Goal: Task Accomplishment & Management: Manage account settings

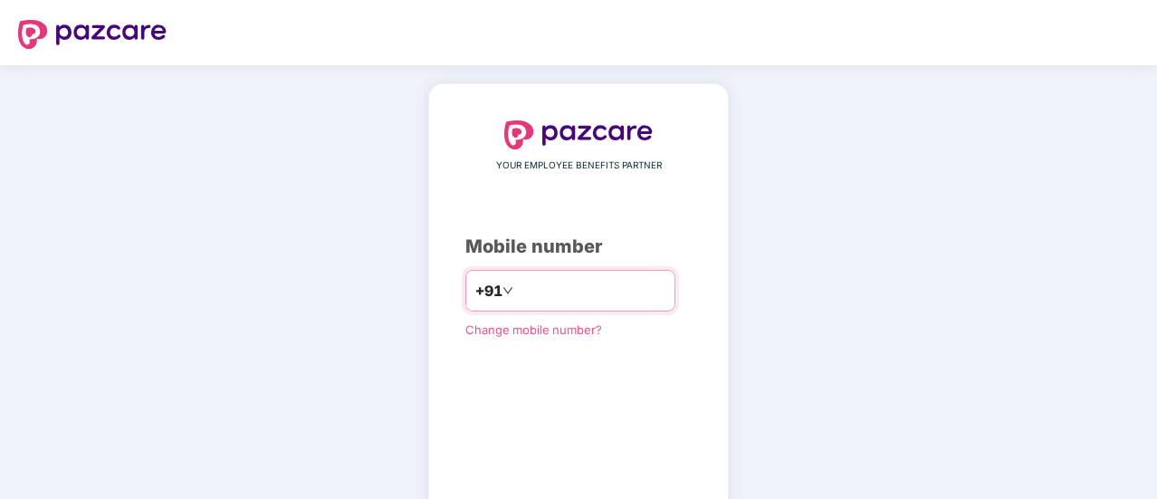
click at [598, 276] on input "number" at bounding box center [591, 290] width 148 height 29
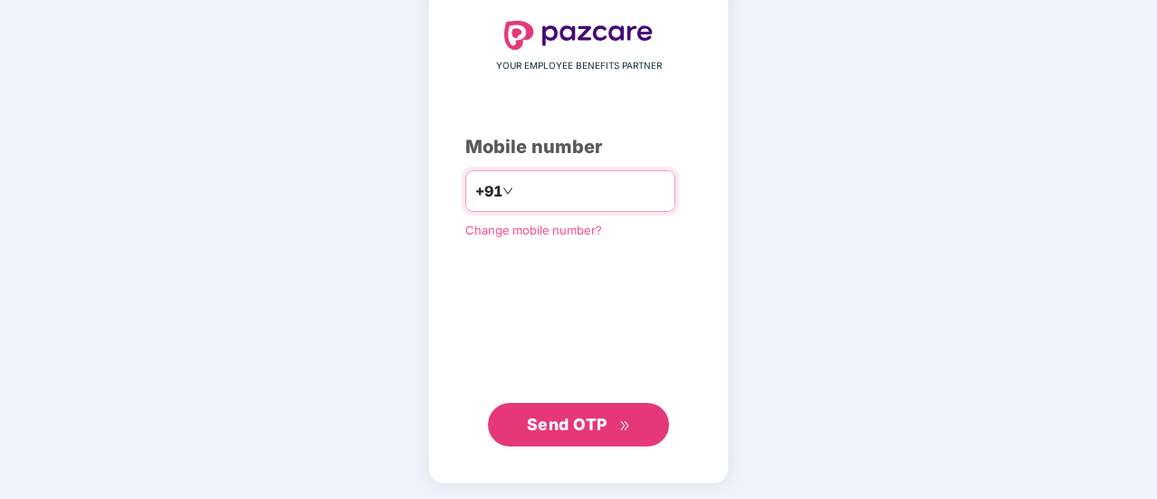
type input "**********"
click at [596, 415] on span "Send OTP" at bounding box center [567, 424] width 81 height 19
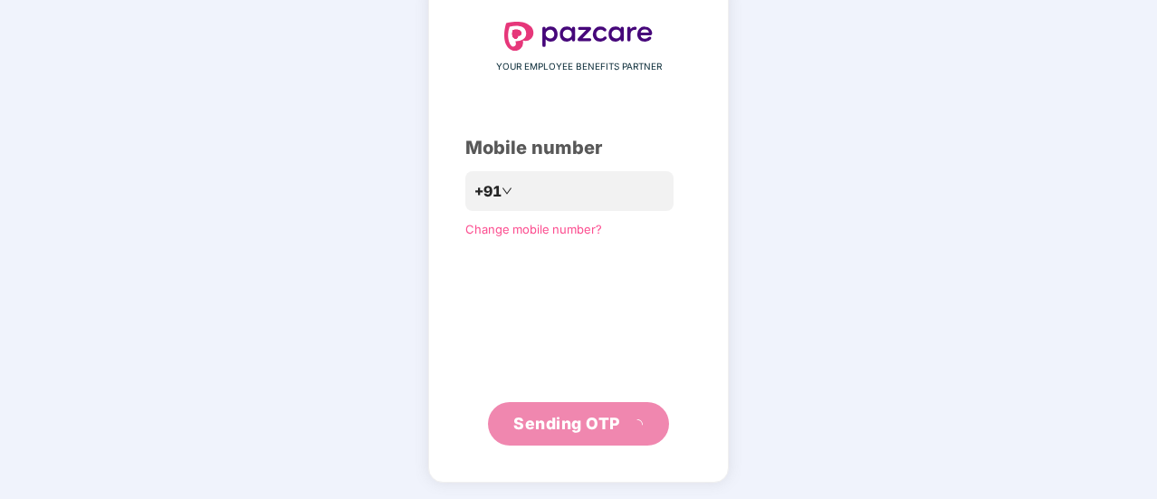
scroll to position [91, 0]
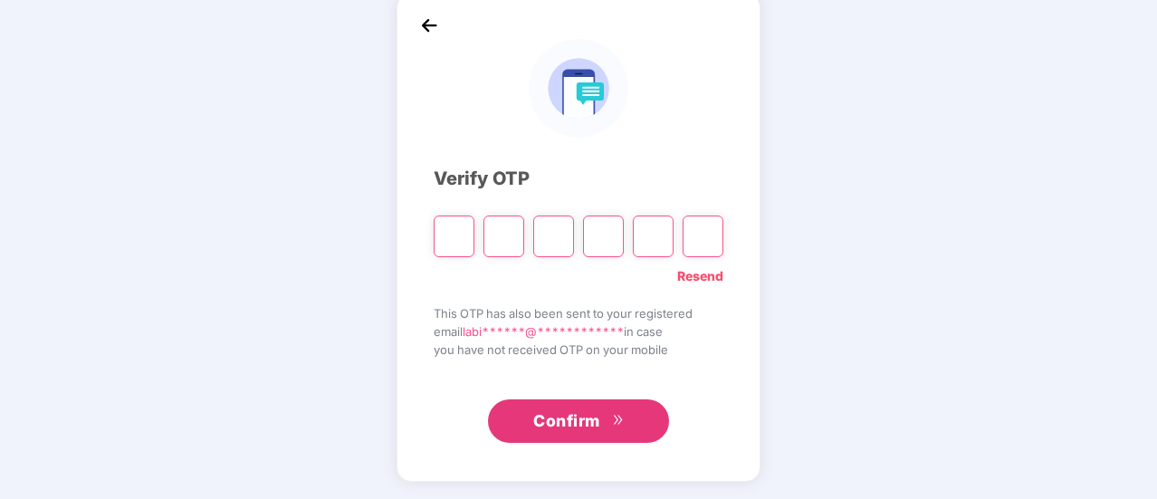
type input "*"
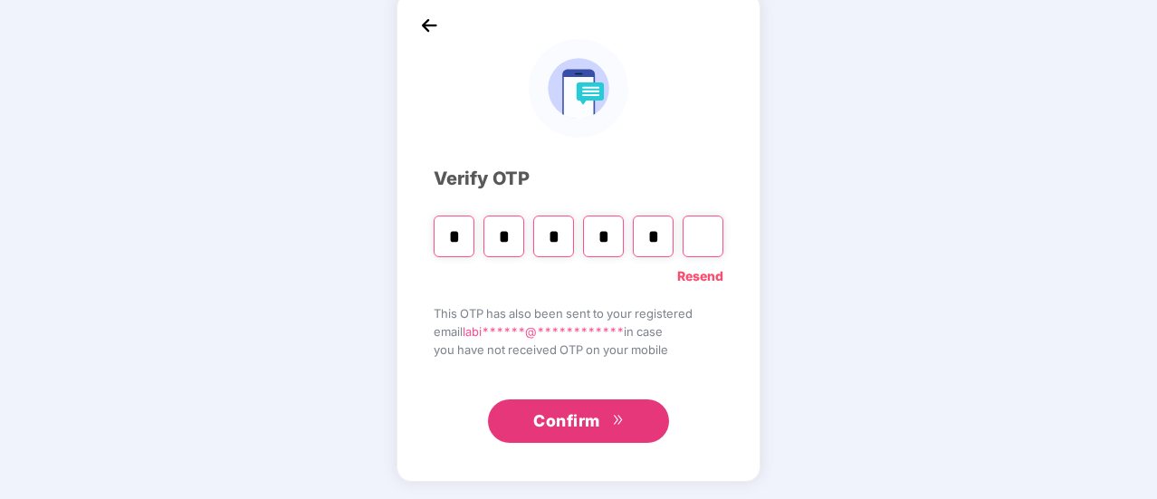
type input "*"
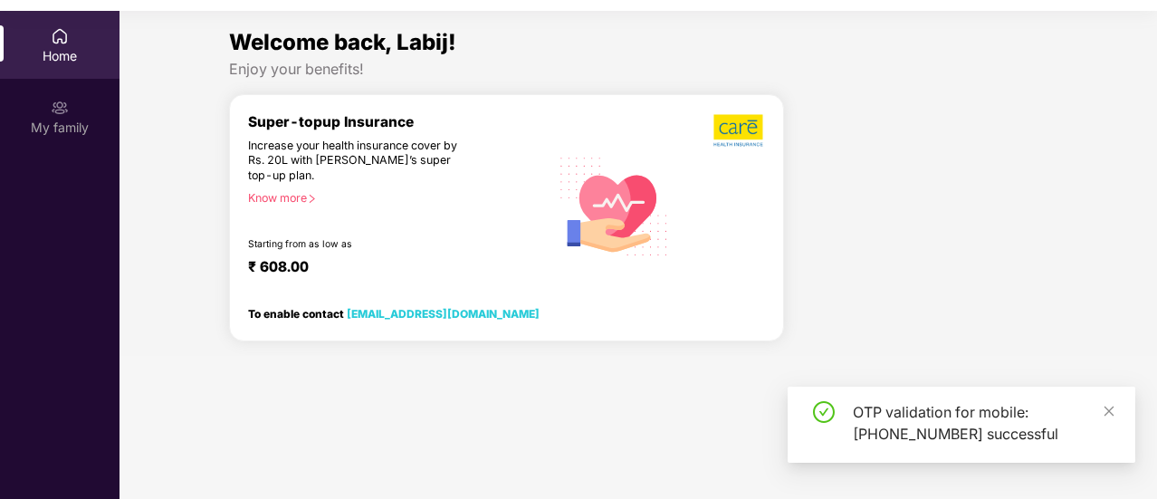
click at [390, 207] on div "Super-topup Insurance Increase your health insurance cover by Rs. 20L with [PER…" at bounding box center [398, 206] width 301 height 186
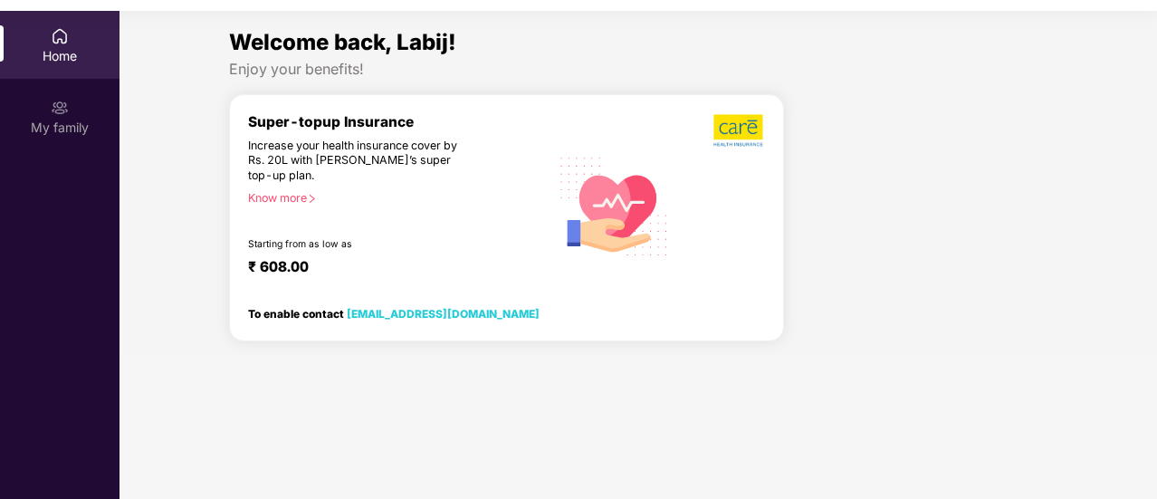
click at [285, 202] on div "Know more" at bounding box center [393, 197] width 291 height 13
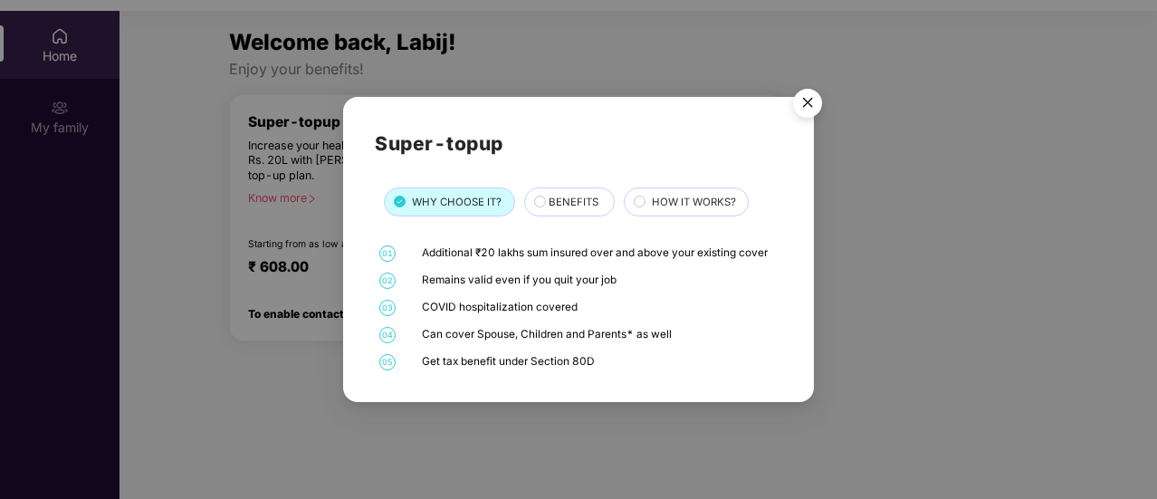
click at [810, 113] on img "Close" at bounding box center [807, 106] width 51 height 51
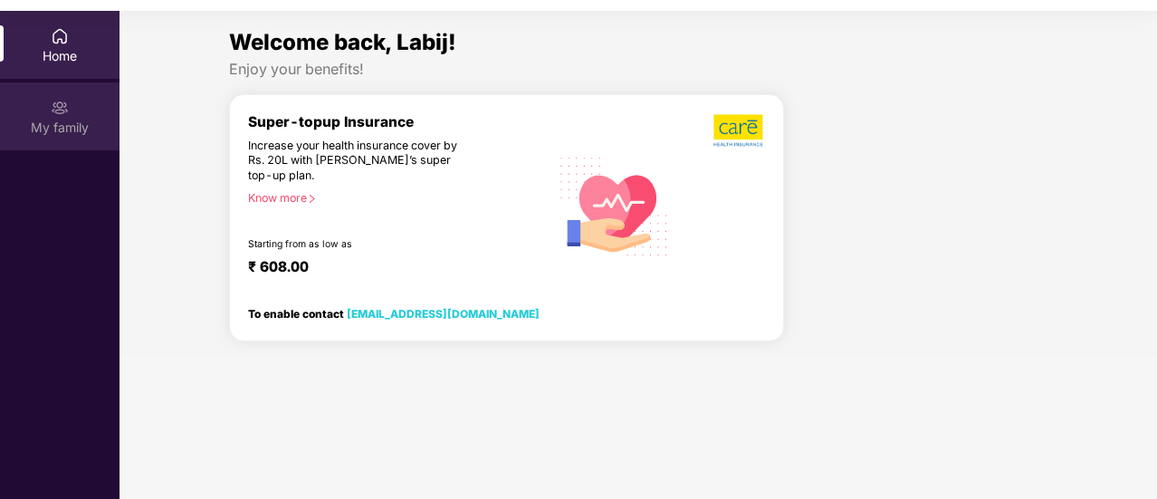
click at [67, 115] on img at bounding box center [60, 108] width 18 height 18
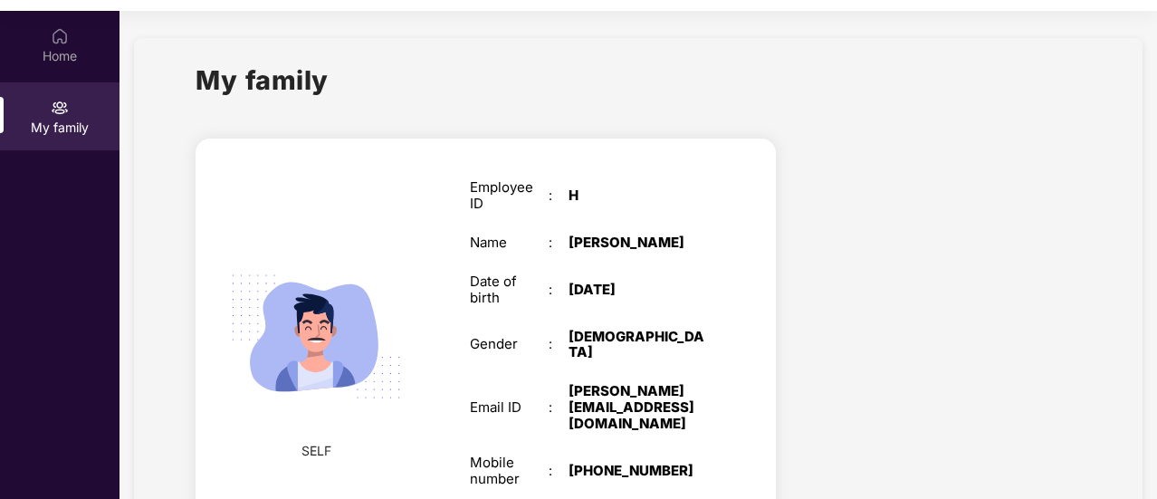
scroll to position [0, 0]
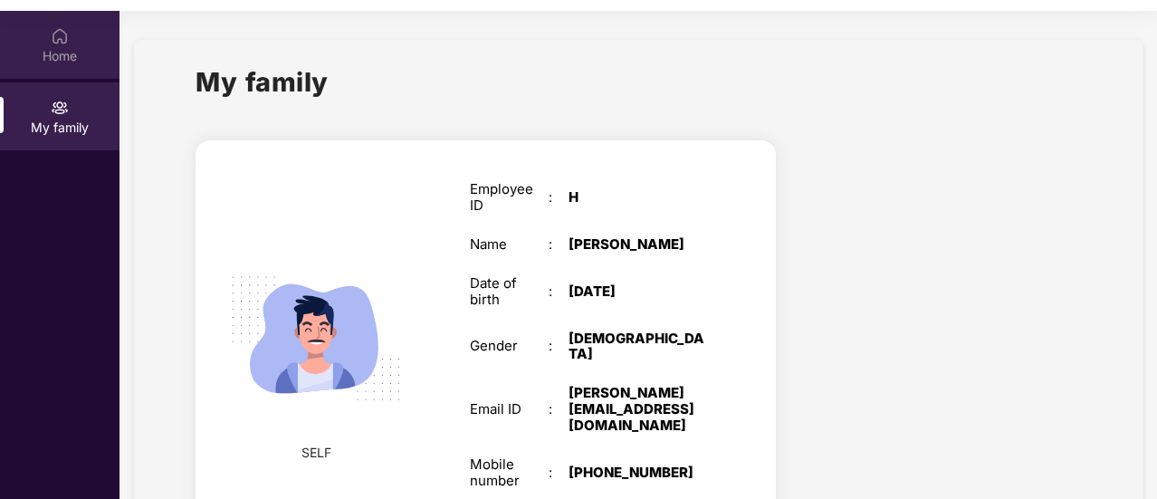
click at [46, 39] on div "Home" at bounding box center [59, 45] width 119 height 68
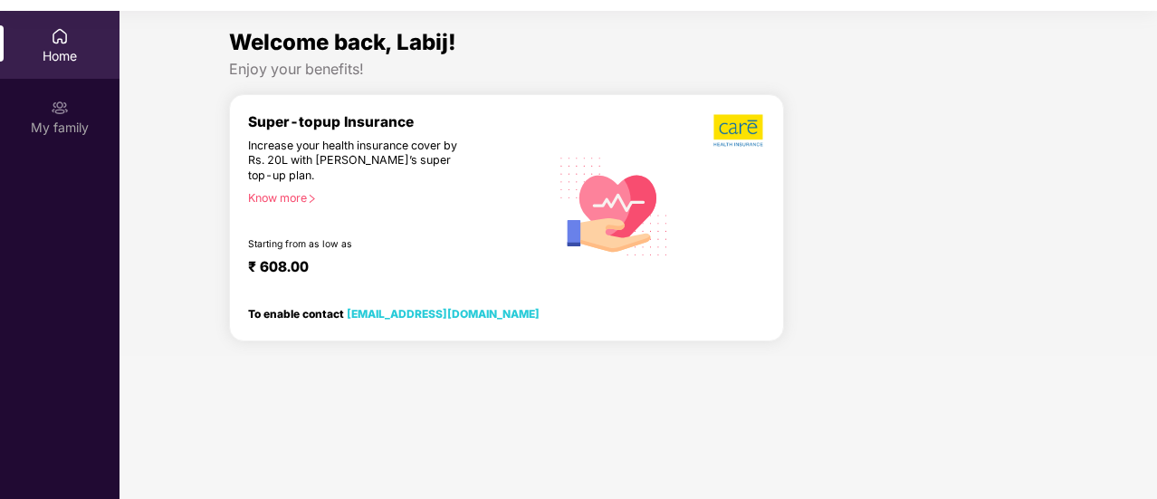
click at [338, 68] on div "Enjoy your benefits!" at bounding box center [638, 69] width 818 height 19
click at [60, 43] on img at bounding box center [60, 36] width 18 height 18
click at [306, 55] on div "Welcome back, Labij!" at bounding box center [638, 42] width 818 height 34
click at [683, 148] on div at bounding box center [722, 206] width 86 height 186
click at [369, 49] on span "Welcome back, Labij!" at bounding box center [342, 42] width 227 height 26
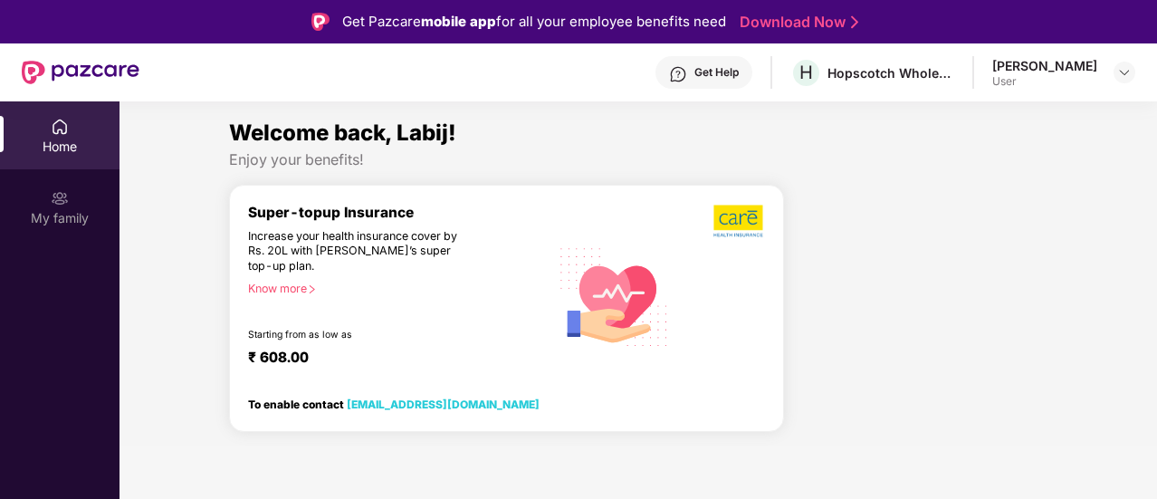
click at [1054, 71] on div "[PERSON_NAME]" at bounding box center [1044, 65] width 105 height 17
click at [1122, 66] on img at bounding box center [1124, 72] width 14 height 14
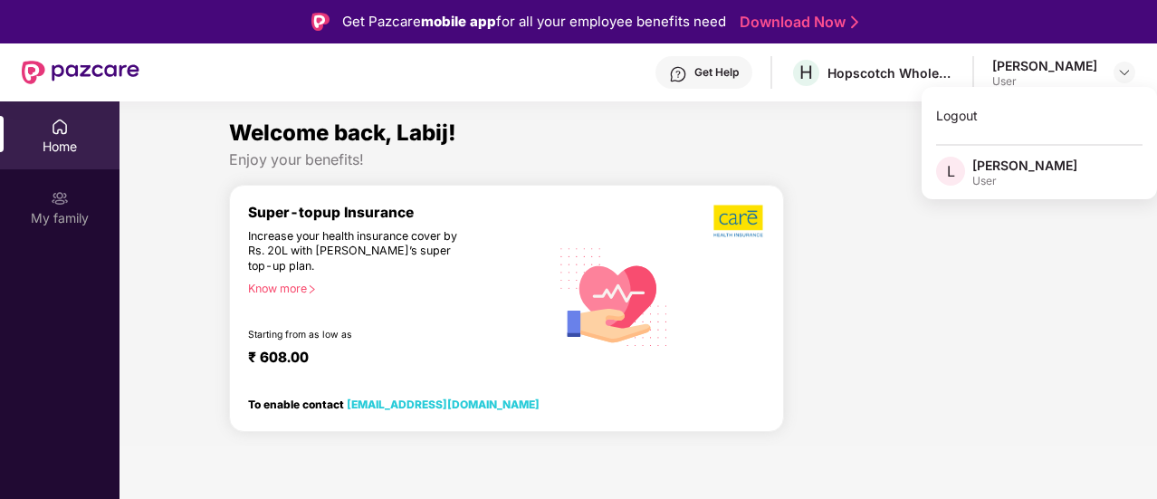
click at [965, 167] on div "L" at bounding box center [954, 173] width 36 height 32
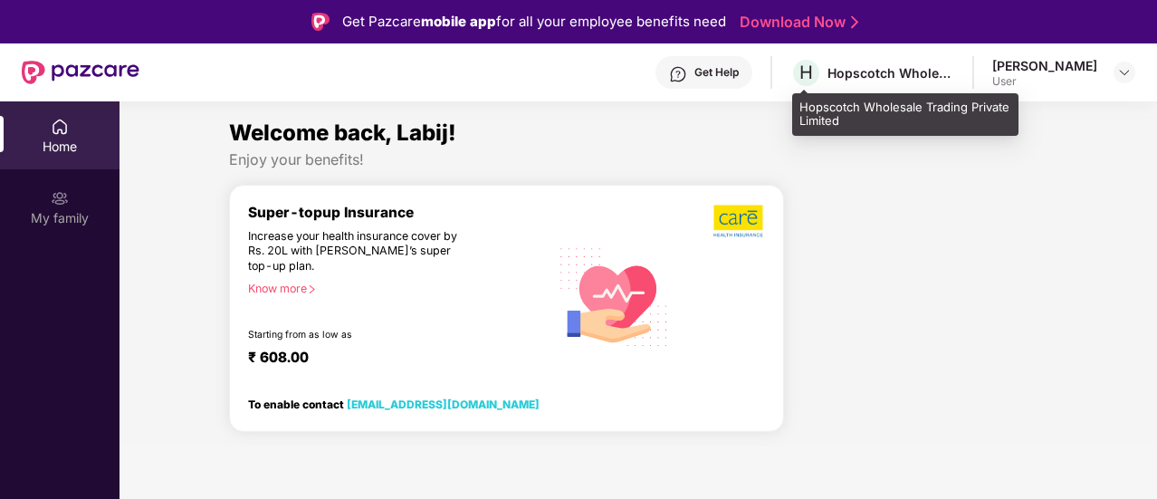
click at [875, 81] on div "H Hopscotch Wholesale Trading Private Limited" at bounding box center [872, 73] width 164 height 32
click at [864, 73] on div "Hopscotch Wholesale Trading Private Limited" at bounding box center [890, 72] width 127 height 17
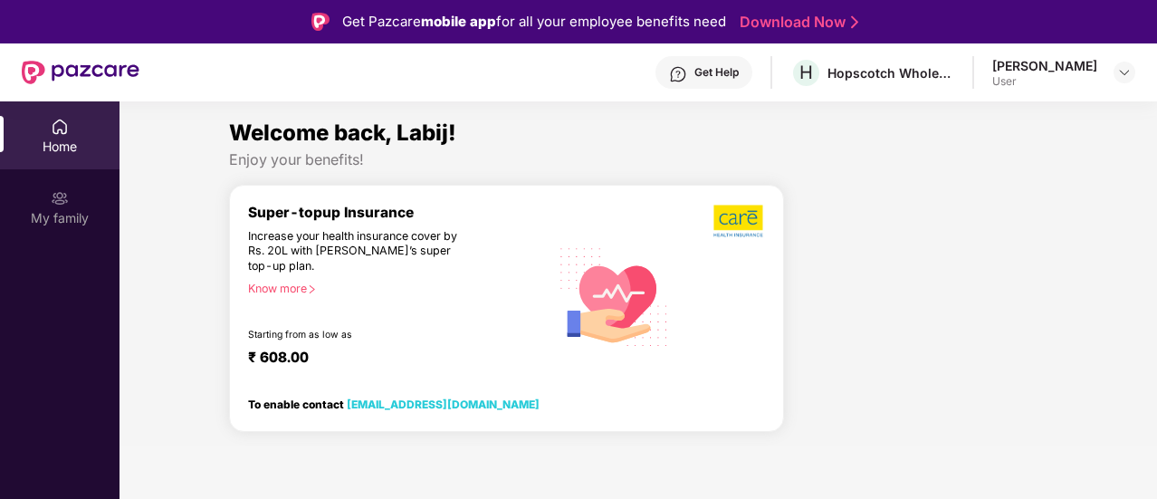
click at [315, 330] on div "Starting from as low as" at bounding box center [360, 335] width 224 height 13
click at [290, 356] on div "₹ 608.00" at bounding box center [389, 360] width 283 height 22
click at [290, 285] on div "Know more" at bounding box center [393, 288] width 291 height 13
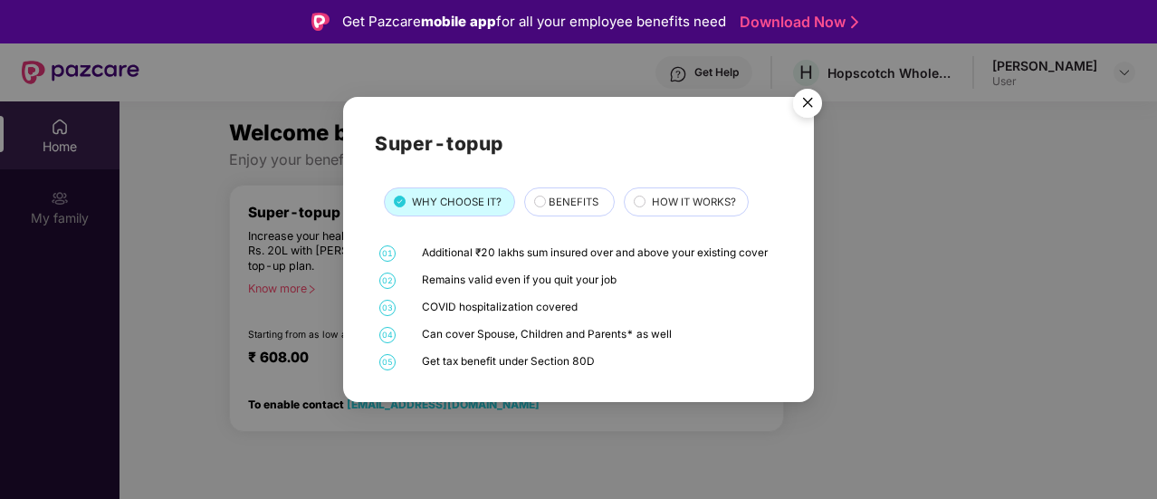
click at [543, 211] on div "BENEFITS" at bounding box center [572, 203] width 65 height 19
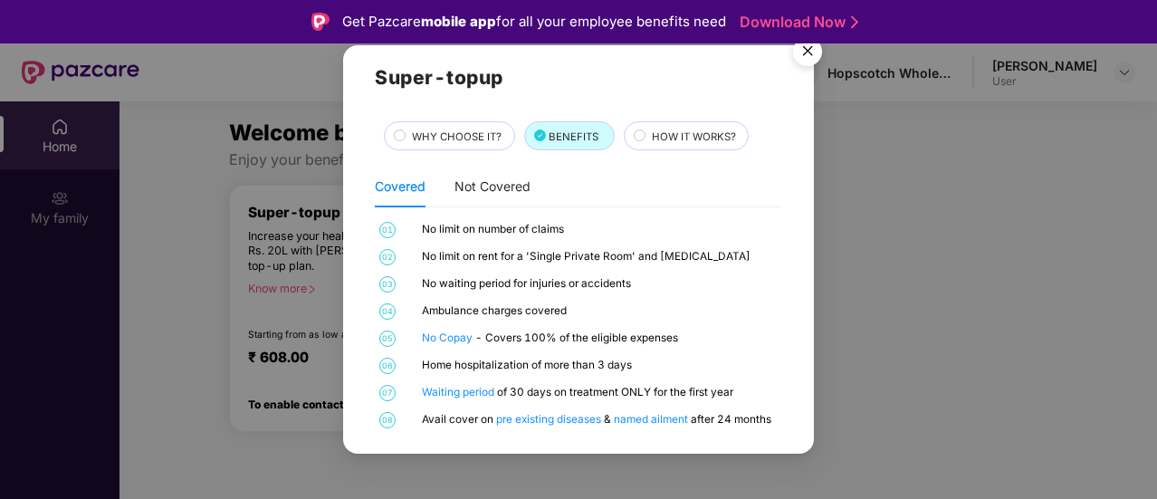
scroll to position [20, 0]
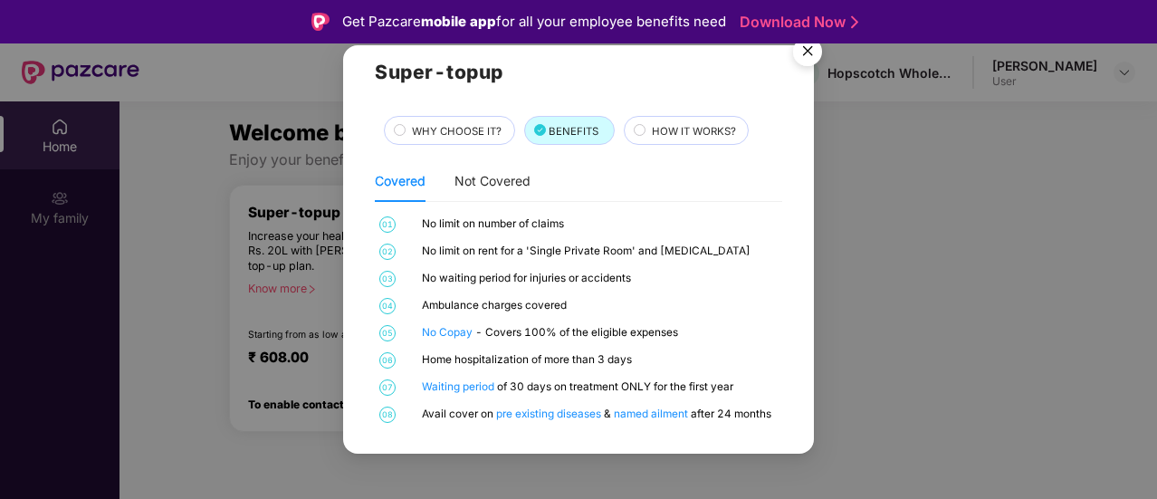
click at [638, 137] on div at bounding box center [638, 132] width 9 height 17
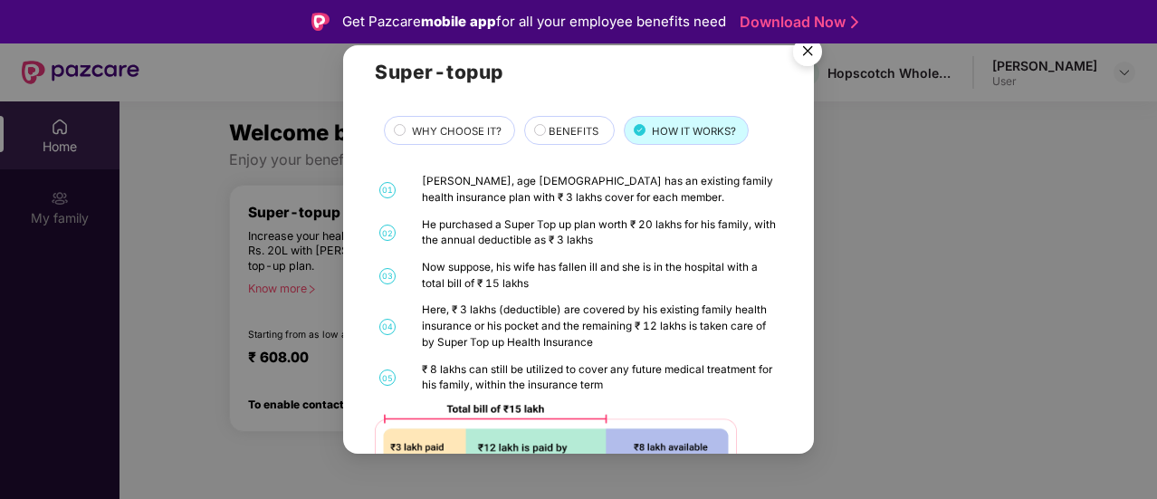
click at [476, 135] on span "WHY CHOOSE IT?" at bounding box center [457, 131] width 90 height 16
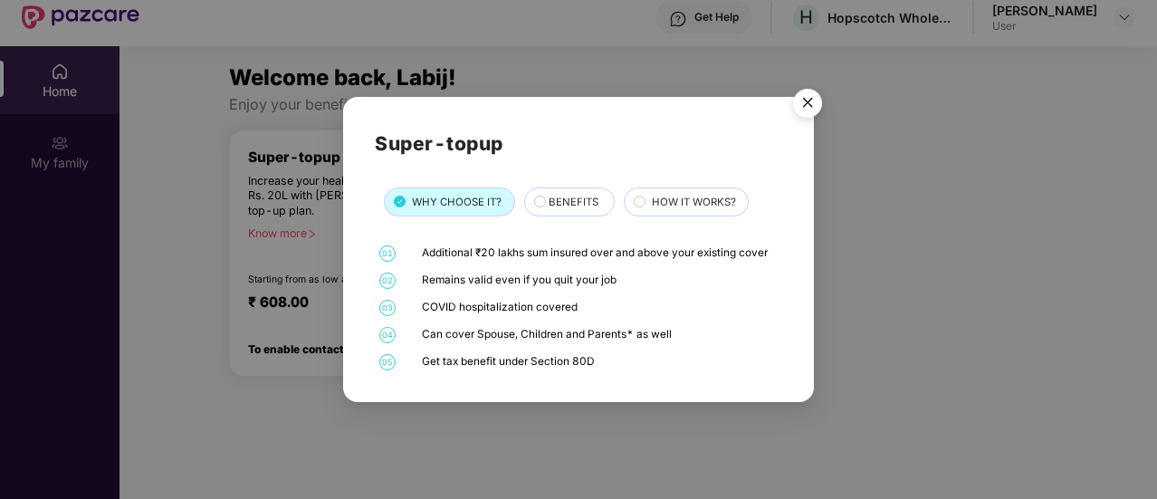
scroll to position [101, 0]
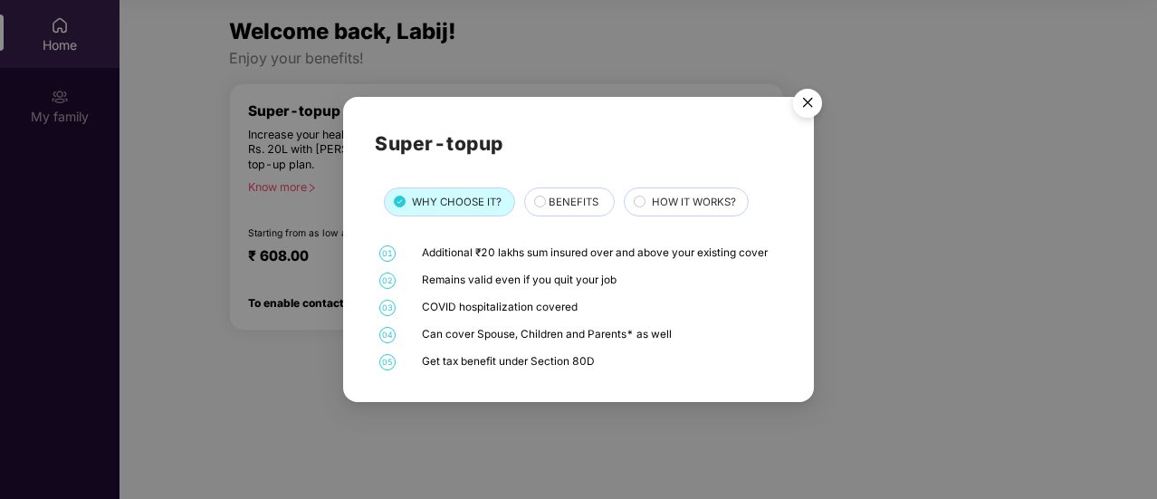
click at [802, 106] on img "Close" at bounding box center [807, 106] width 51 height 51
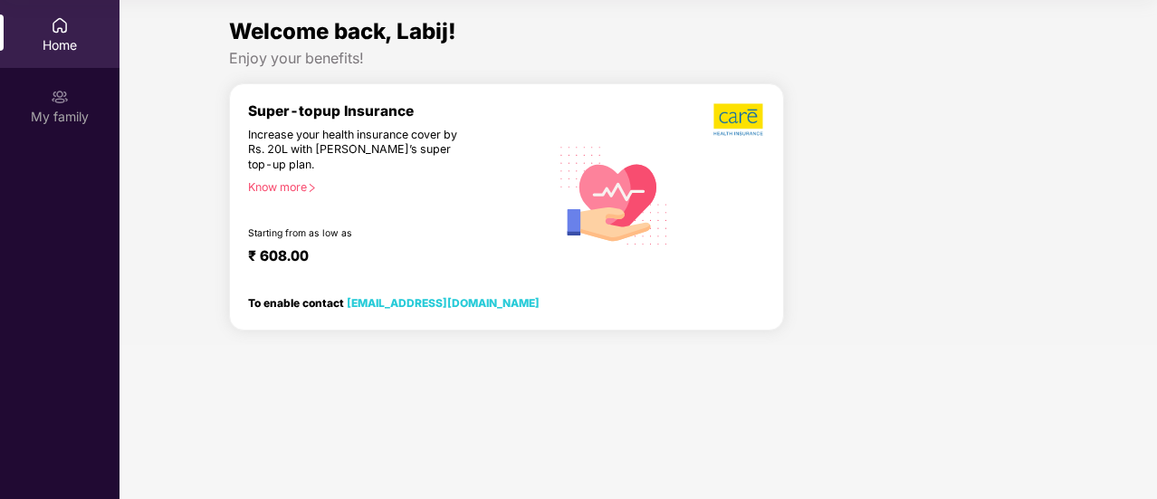
click at [427, 284] on div "Super-topup Insurance Increase your health insurance cover by Rs. 20L with [PER…" at bounding box center [398, 195] width 301 height 186
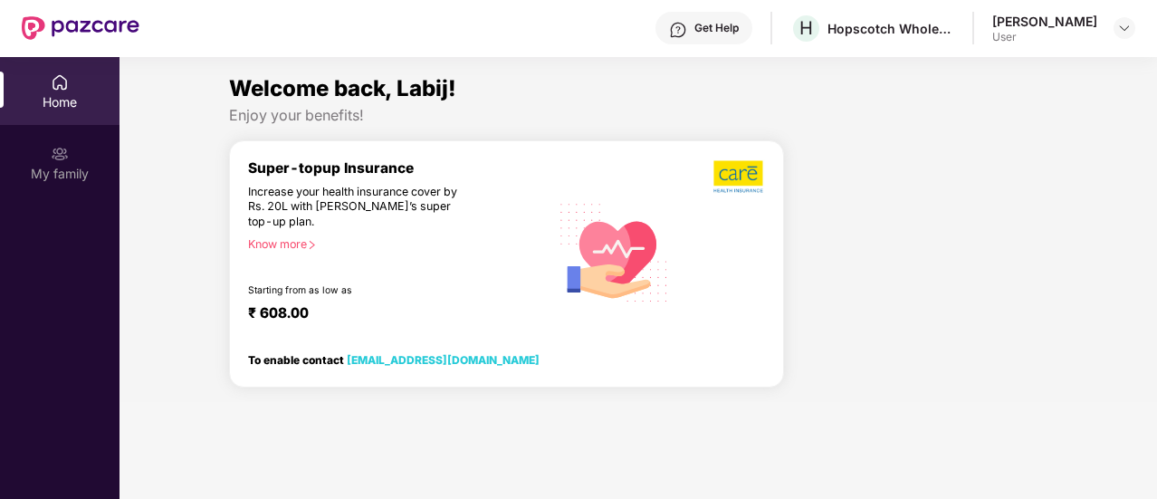
scroll to position [0, 0]
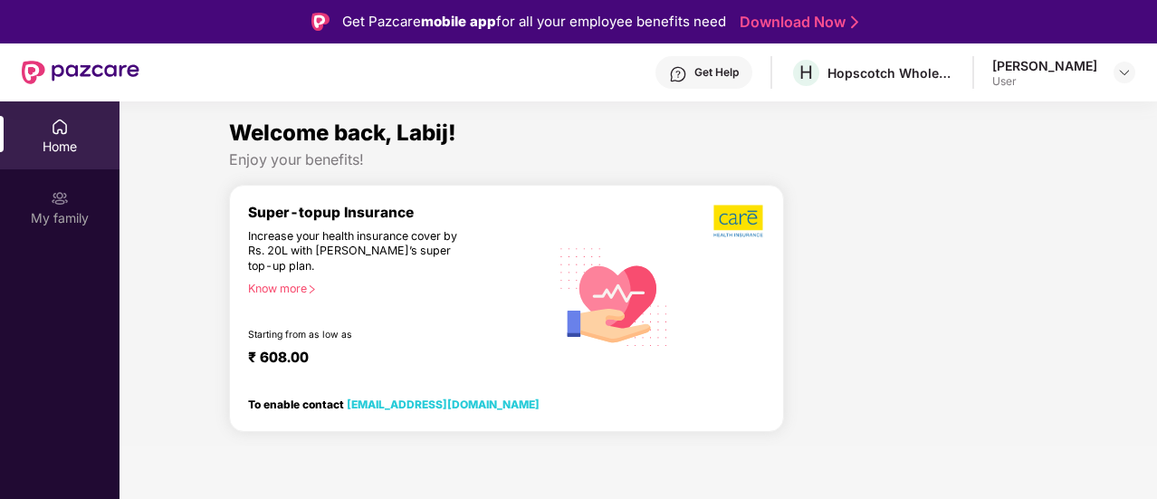
click at [1070, 69] on div "[PERSON_NAME]" at bounding box center [1044, 65] width 105 height 17
click at [1141, 72] on header "Get Help H Hopscotch Wholesale Trading Private Limited [PERSON_NAME] Boro User" at bounding box center [578, 72] width 1157 height 58
click at [1125, 75] on img at bounding box center [1124, 72] width 14 height 14
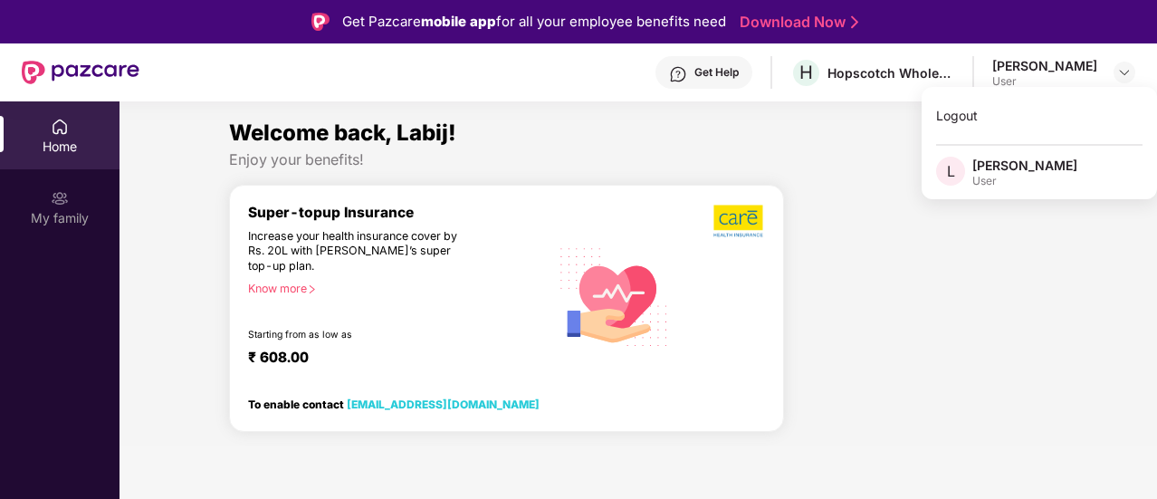
click at [1034, 178] on div "User" at bounding box center [1024, 181] width 105 height 14
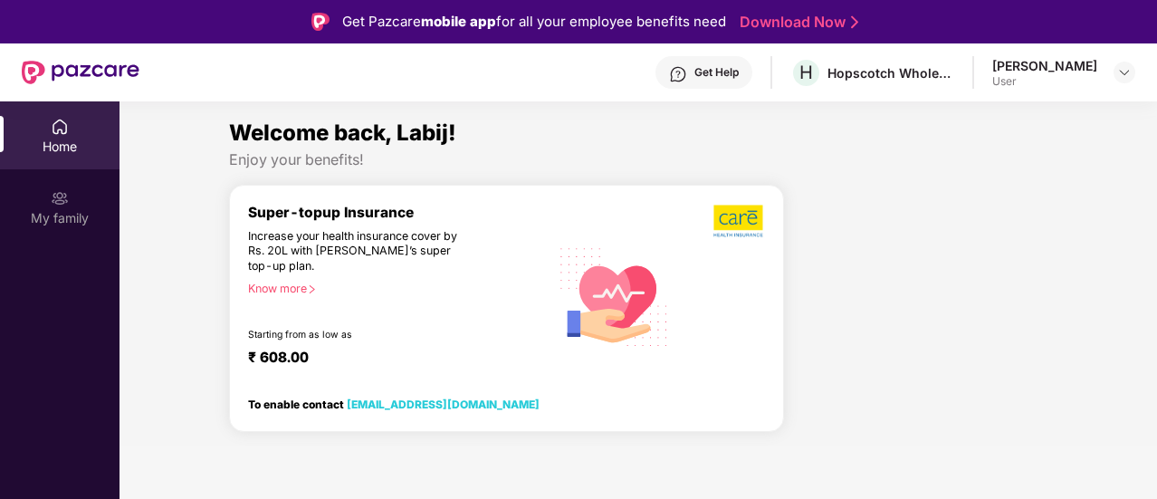
click at [1036, 61] on div "[PERSON_NAME]" at bounding box center [1044, 65] width 105 height 17
click at [1075, 73] on div "[PERSON_NAME]" at bounding box center [1044, 65] width 105 height 17
click at [1113, 72] on div "[PERSON_NAME] Boro User" at bounding box center [1063, 73] width 143 height 32
click at [1118, 71] on img at bounding box center [1124, 72] width 14 height 14
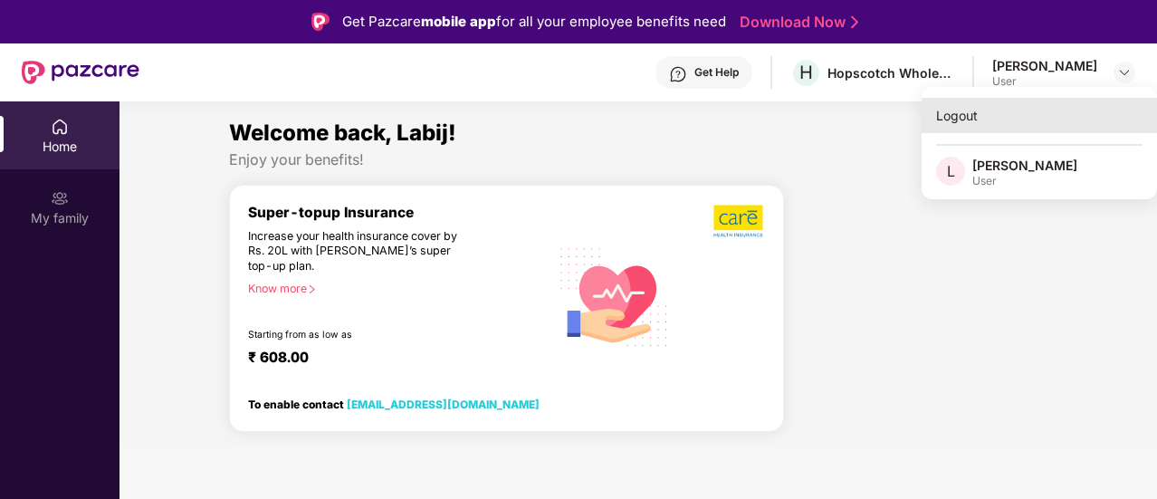
click at [962, 120] on div "Logout" at bounding box center [1039, 115] width 235 height 35
